Goal: Task Accomplishment & Management: Use online tool/utility

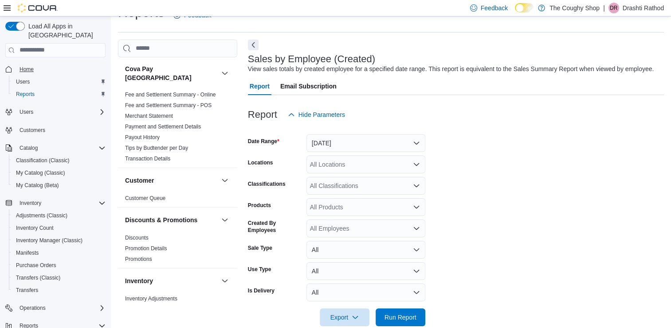
scroll to position [20, 0]
click at [32, 66] on span "Home" at bounding box center [27, 69] width 14 height 7
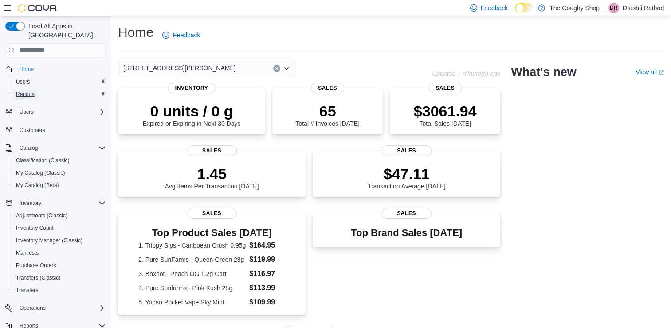
click at [30, 91] on span "Reports" at bounding box center [25, 94] width 19 height 7
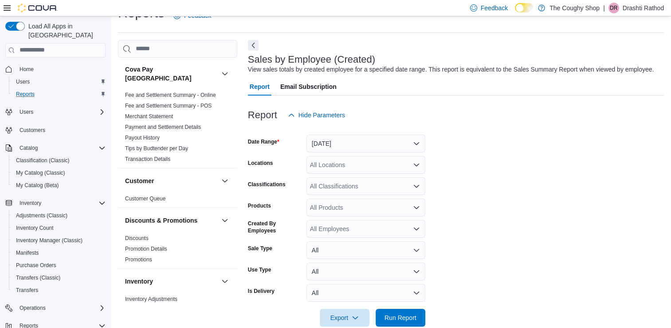
scroll to position [20, 0]
click at [325, 146] on button "[DATE]" at bounding box center [366, 143] width 119 height 18
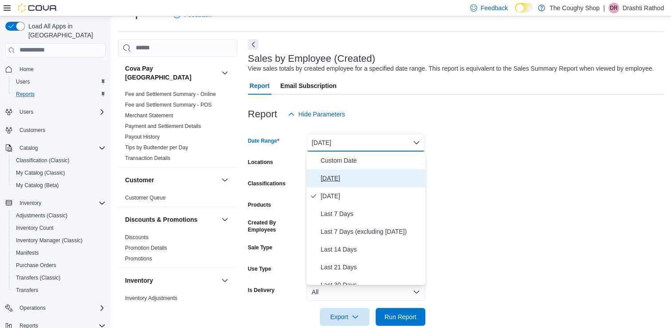
click at [331, 180] on span "[DATE]" at bounding box center [371, 178] width 101 height 11
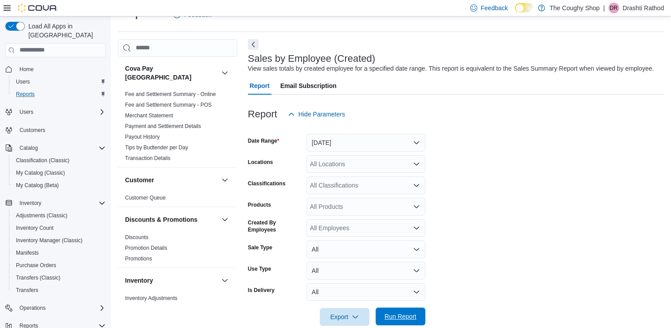
click at [397, 312] on span "Run Report" at bounding box center [401, 316] width 32 height 9
